Goal: Task Accomplishment & Management: Manage account settings

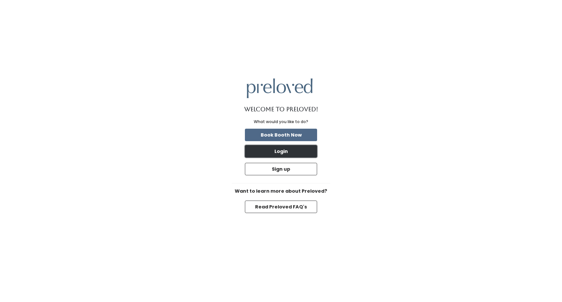
click at [285, 149] on button "Login" at bounding box center [281, 151] width 72 height 12
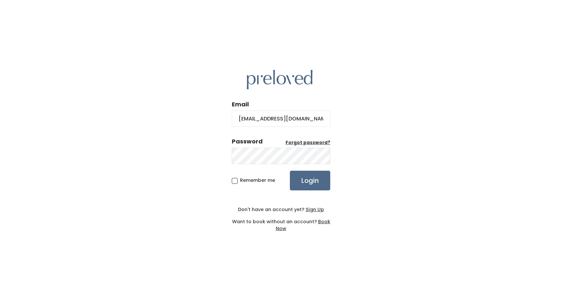
type input "johanna1@me.com"
click at [290, 171] on input "Login" at bounding box center [310, 181] width 40 height 20
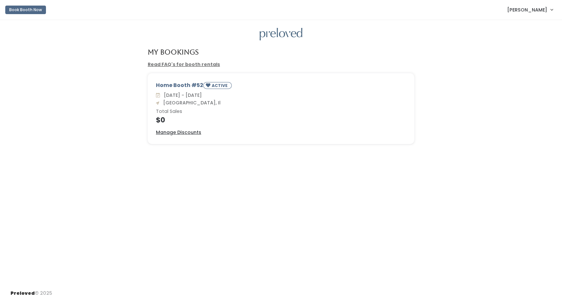
click at [545, 10] on span "[PERSON_NAME]" at bounding box center [527, 9] width 40 height 7
click at [531, 38] on link "Account settings" at bounding box center [529, 38] width 59 height 12
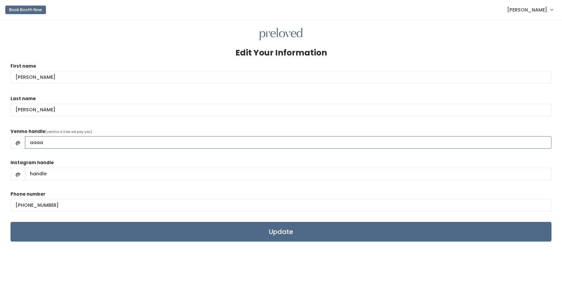
click at [46, 141] on input "aaaa" at bounding box center [288, 142] width 527 height 12
type input "a"
type input "Johanna-47"
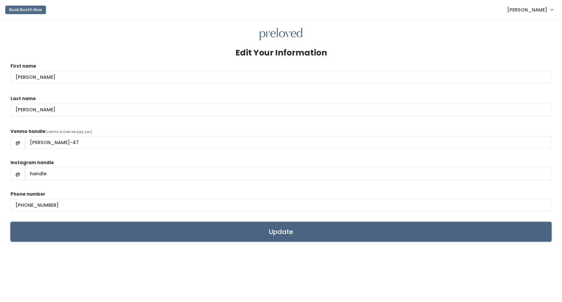
click at [278, 233] on input "Update" at bounding box center [281, 232] width 541 height 20
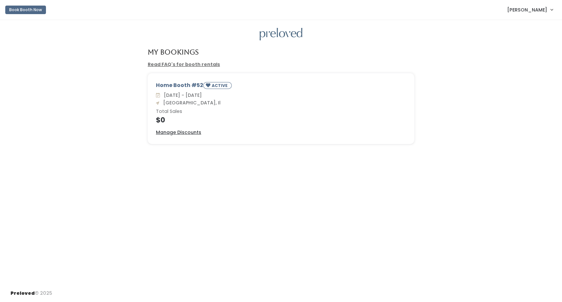
click at [219, 87] on small "ACTIVE" at bounding box center [220, 86] width 17 height 6
click at [177, 132] on u "Manage Discounts" at bounding box center [178, 132] width 45 height 7
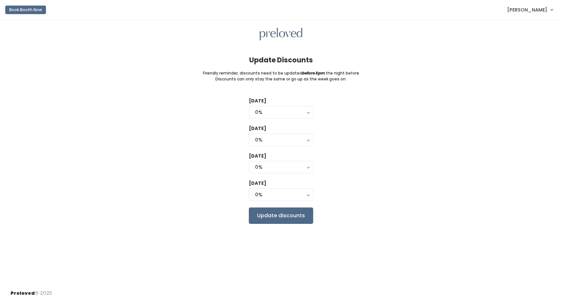
click at [538, 9] on span "[PERSON_NAME]" at bounding box center [527, 9] width 40 height 7
click at [522, 25] on link "My bookings" at bounding box center [529, 26] width 59 height 12
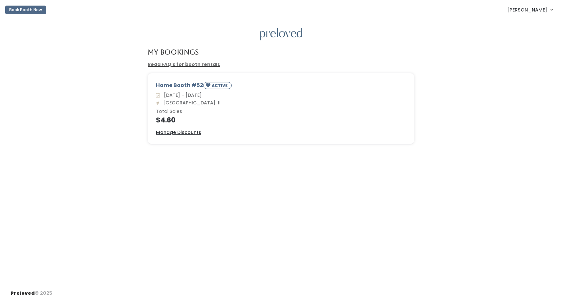
click at [82, 87] on div "Home Booth #52 ACTIVE Sat. Sep 20 - Fri. Sep 26 Edwardsville, Il Total Sales $4…" at bounding box center [281, 112] width 549 height 79
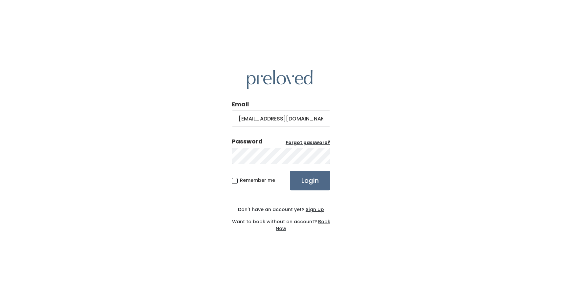
type input "johanna1@me.com"
click at [290, 171] on input "Login" at bounding box center [310, 181] width 40 height 20
